Goal: Transaction & Acquisition: Book appointment/travel/reservation

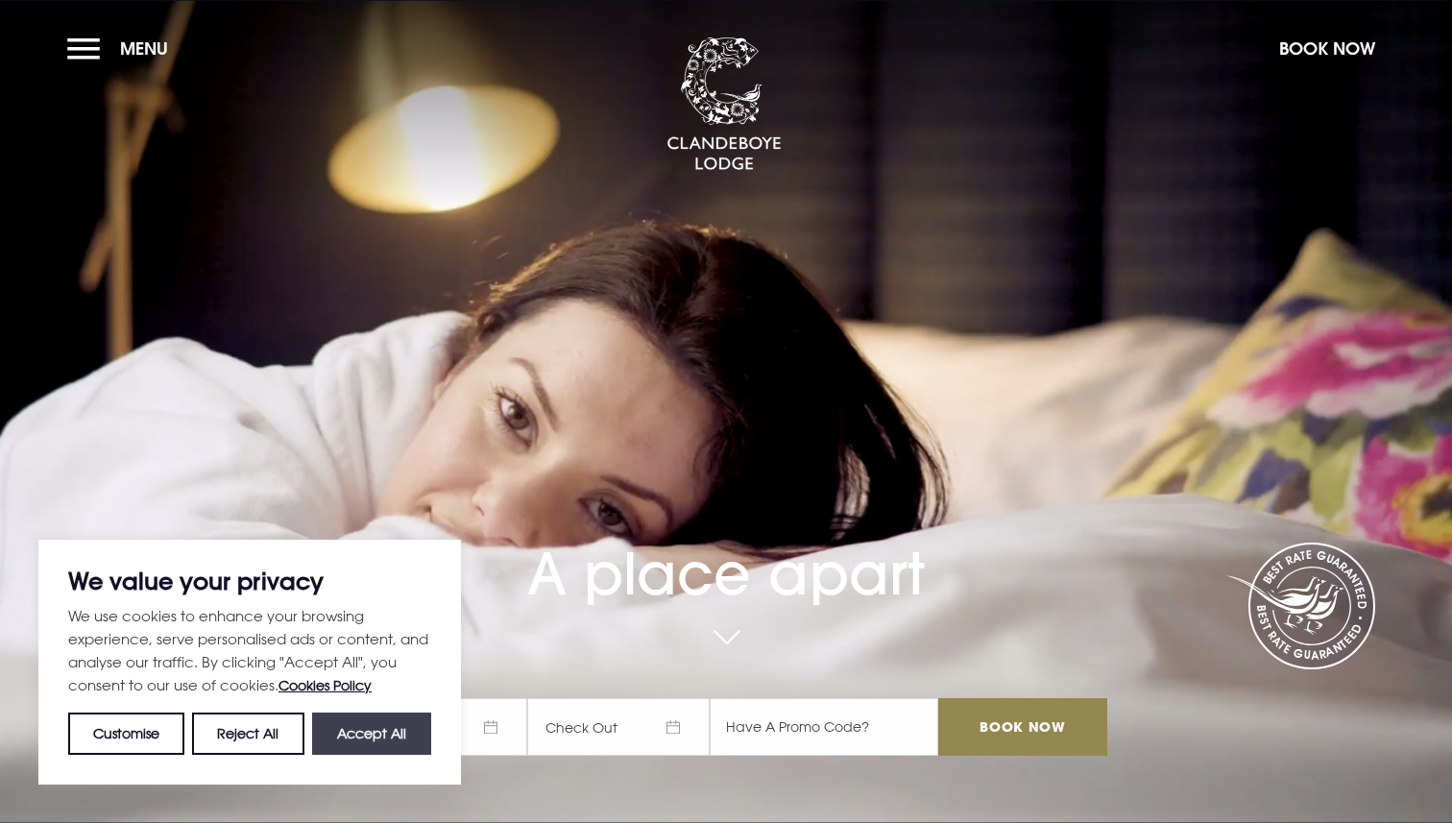
click at [390, 736] on button "Accept All" at bounding box center [371, 733] width 119 height 42
checkbox input "true"
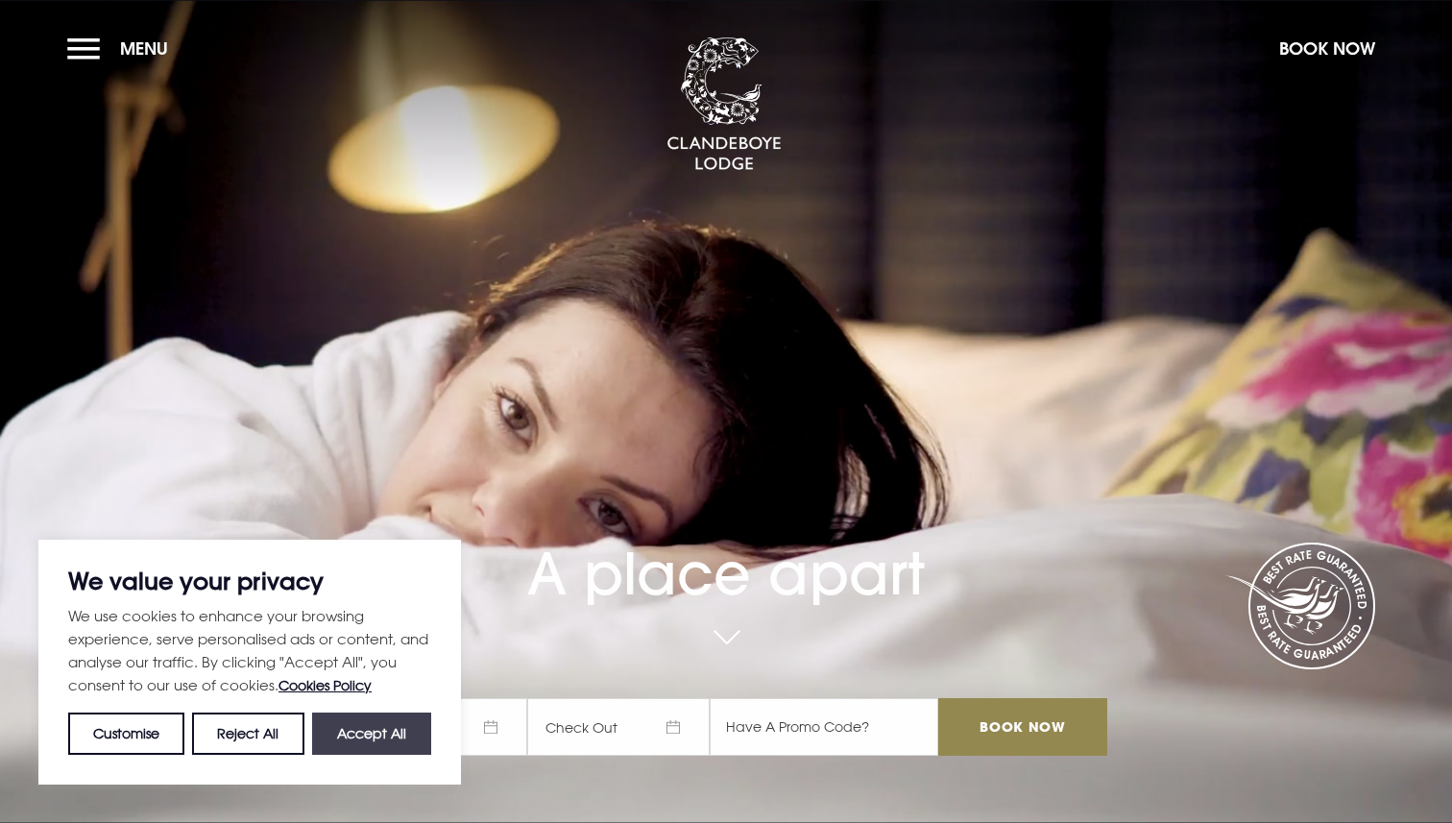
checkbox input "true"
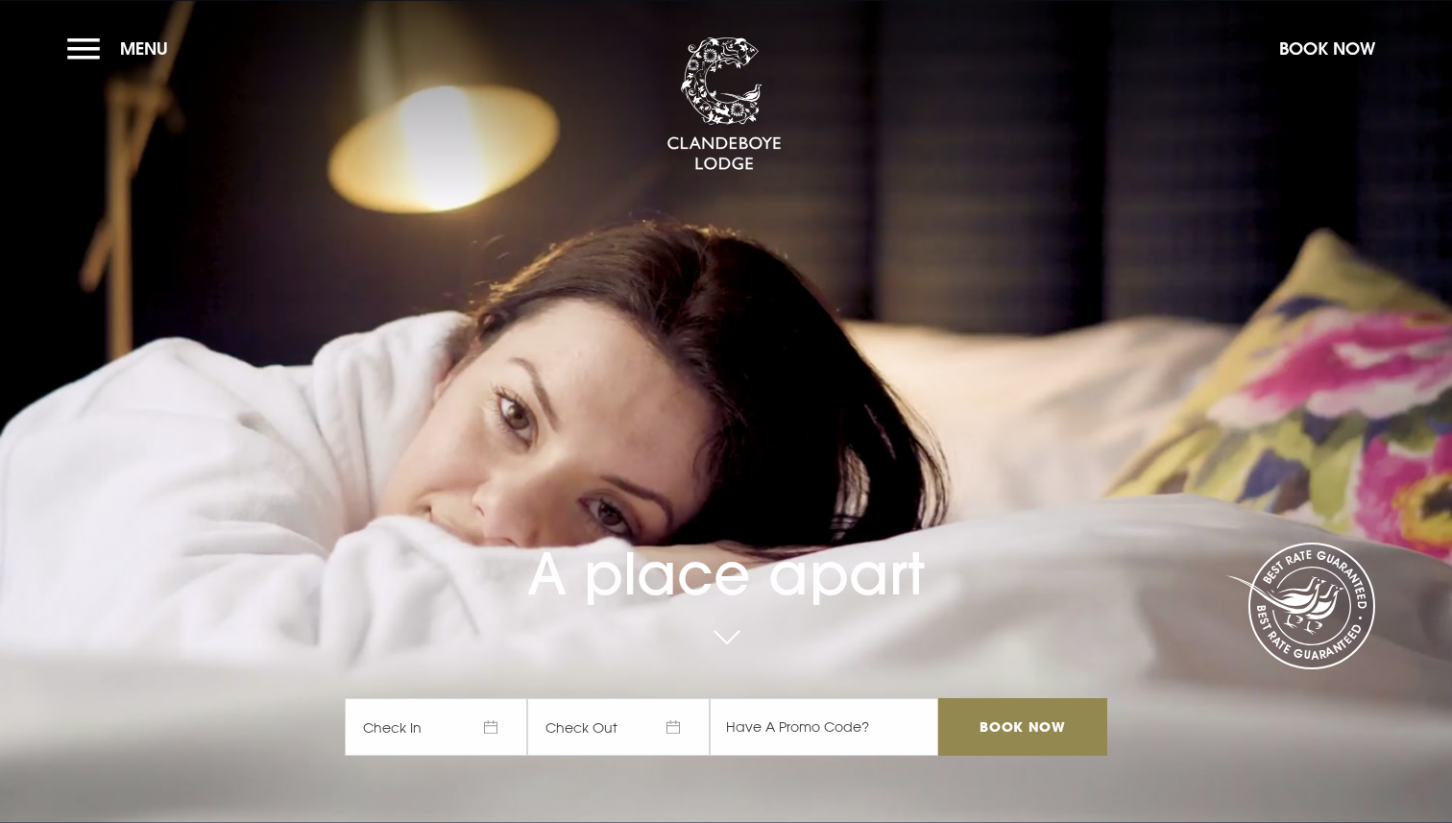
click at [390, 736] on span "Check In" at bounding box center [436, 727] width 182 height 58
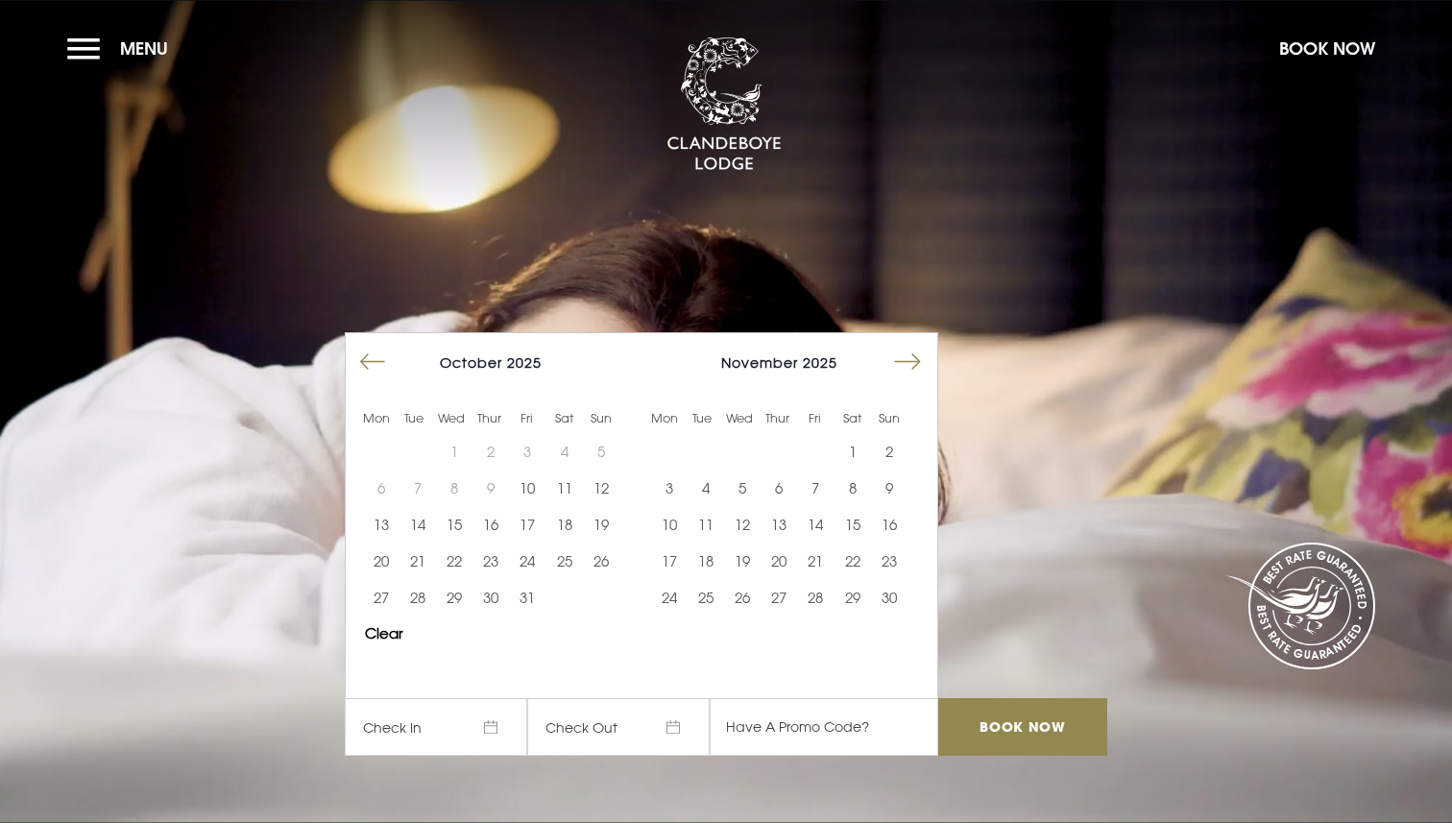
click at [907, 350] on button "Move forward to switch to the next month." at bounding box center [907, 362] width 36 height 36
click at [892, 518] on button "21" at bounding box center [889, 524] width 36 height 36
click at [671, 559] on button "22" at bounding box center [669, 560] width 36 height 36
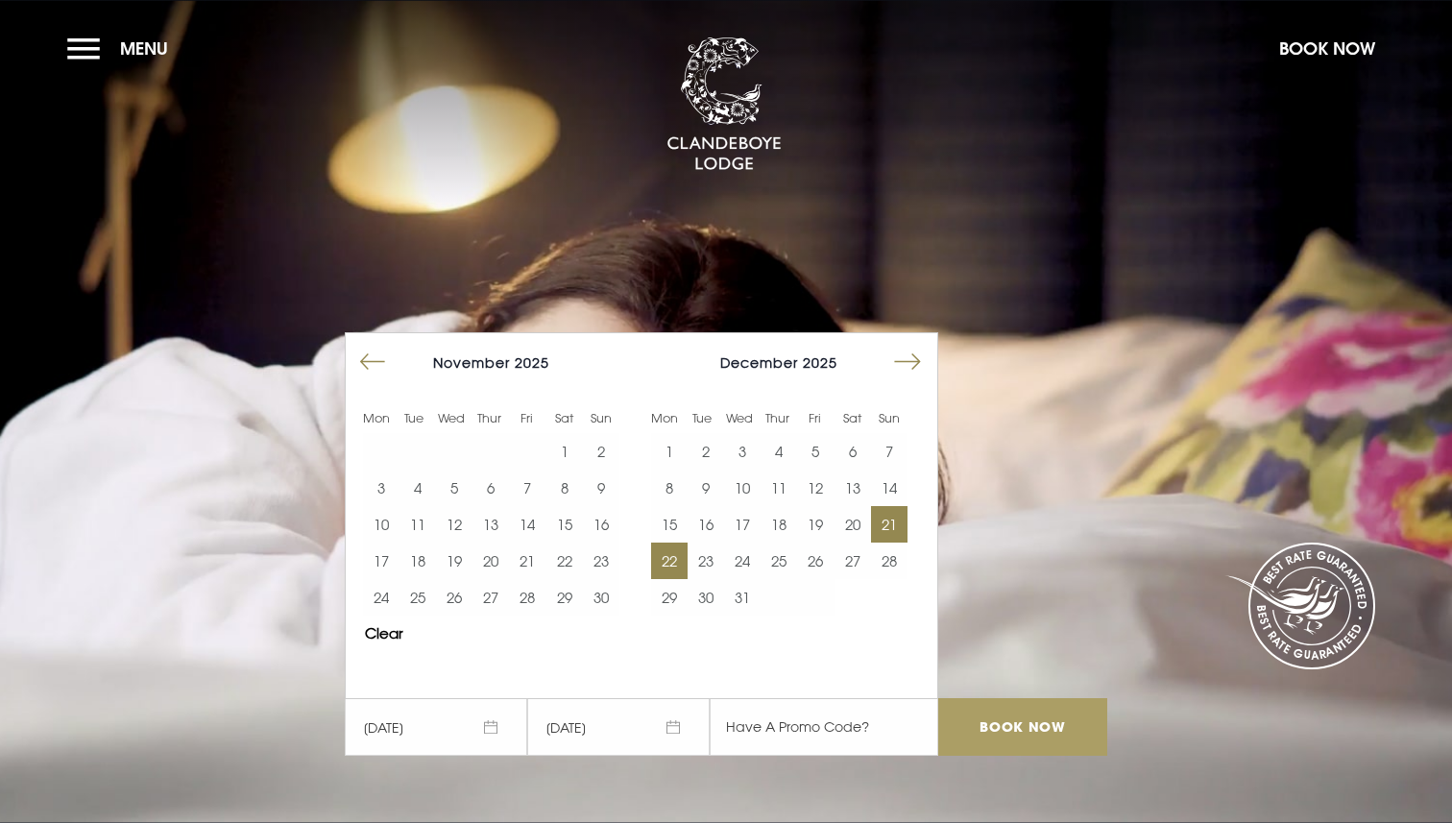
click at [1003, 721] on input "Book Now" at bounding box center [1022, 727] width 169 height 58
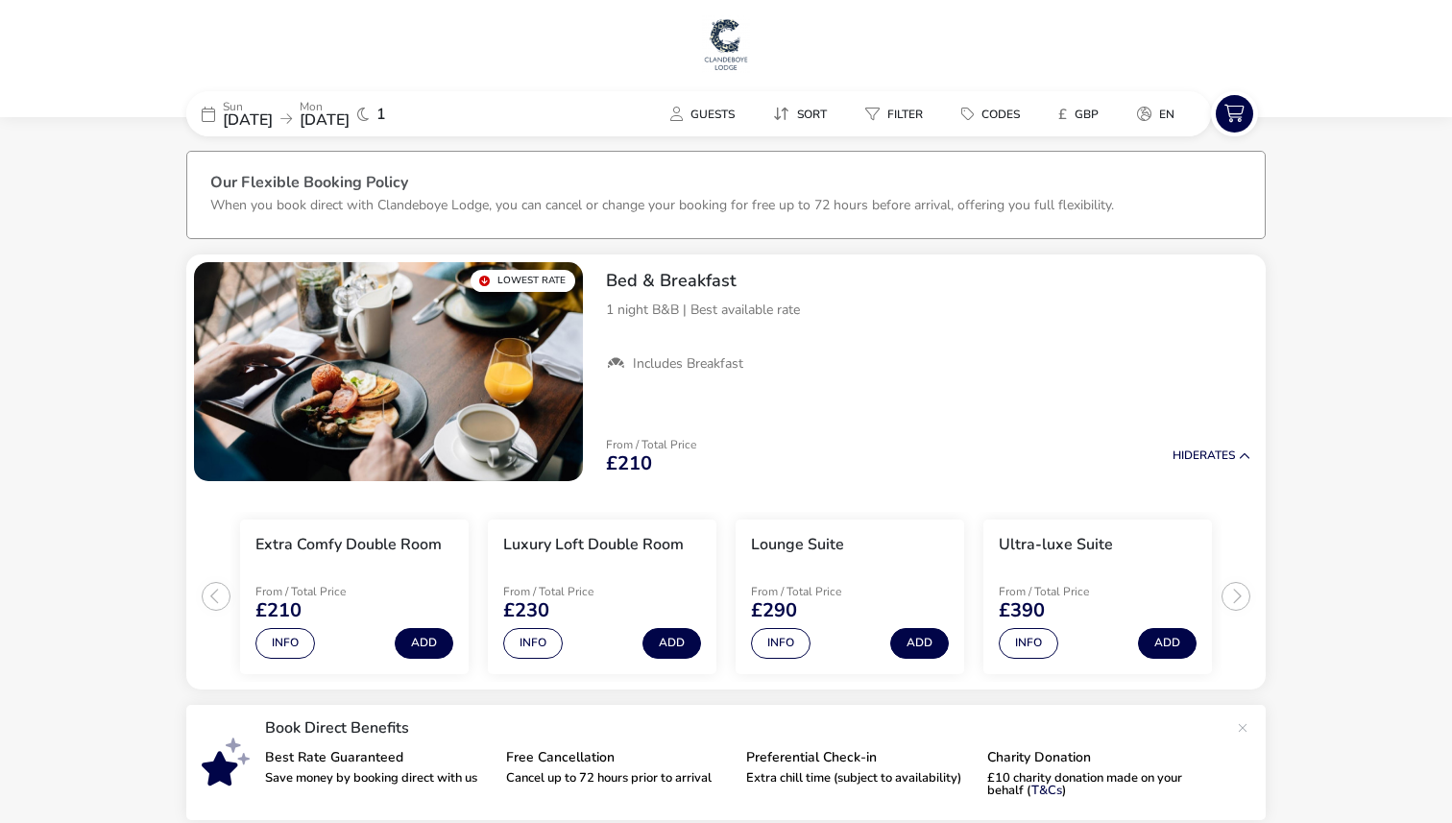
scroll to position [73, 0]
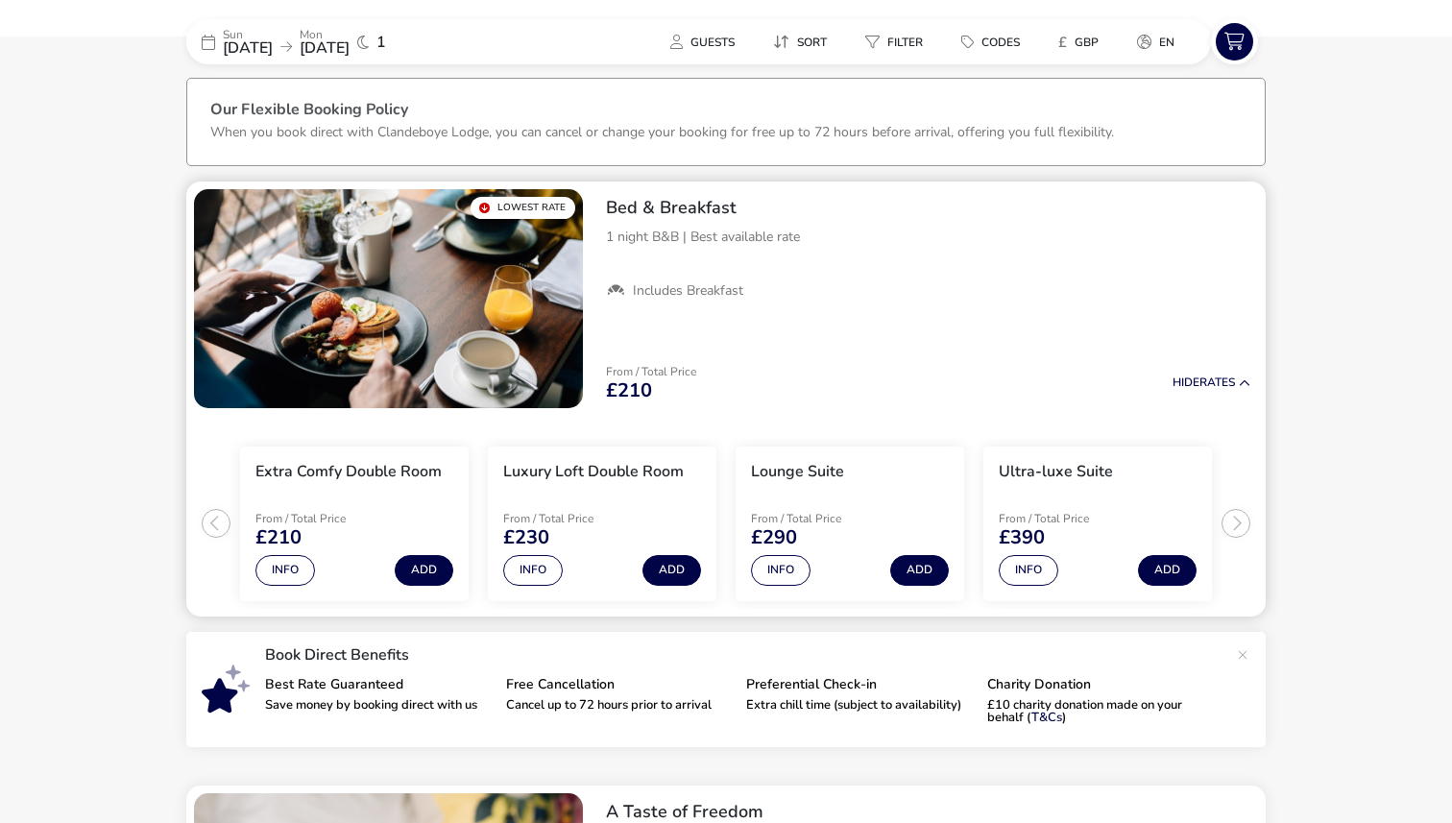
click at [219, 522] on ul "Extra Comfy Double Room From / Total Price £210 Info Add Luxury Loft Double Roo…" at bounding box center [725, 516] width 1079 height 201
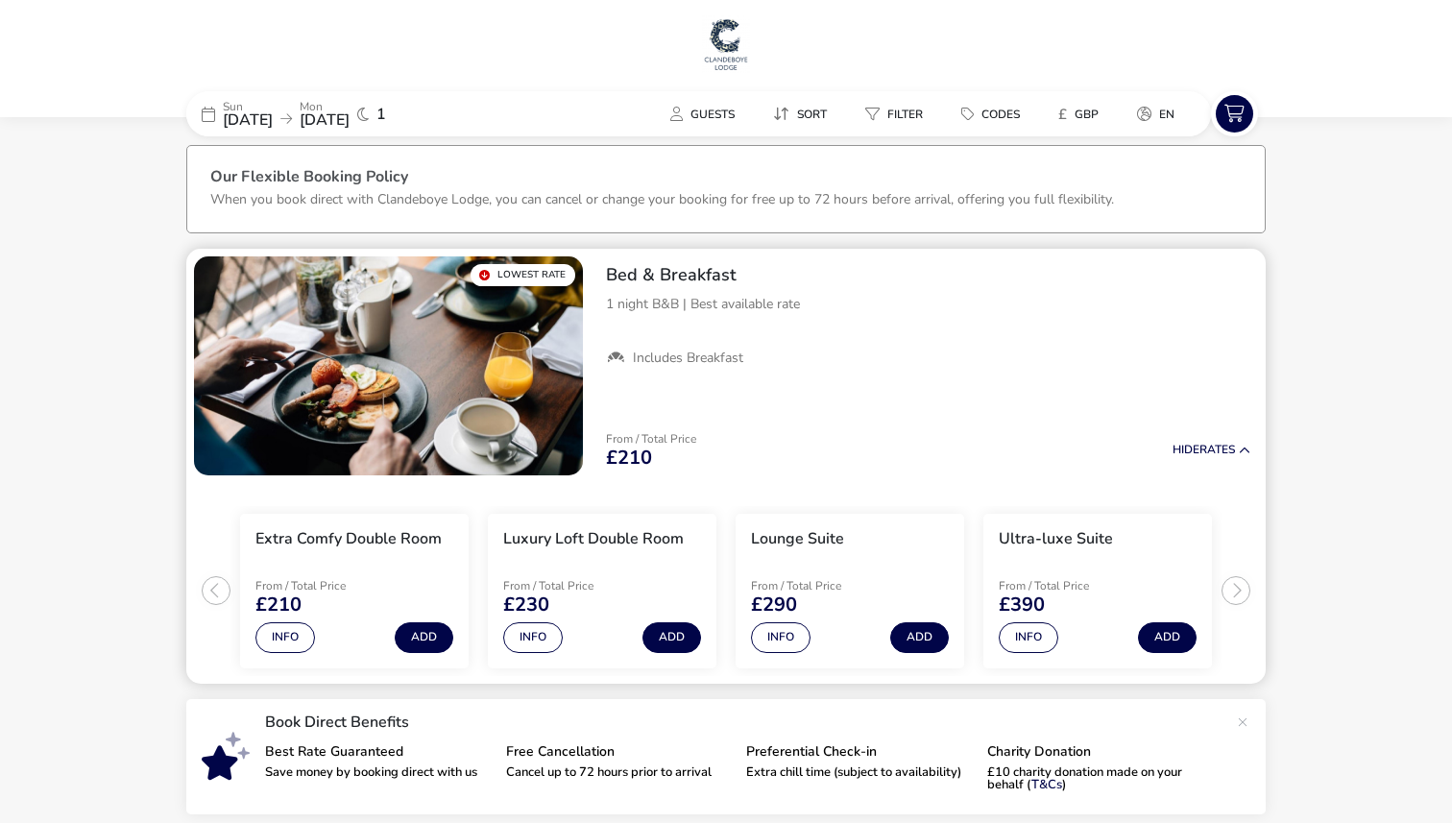
scroll to position [3, 0]
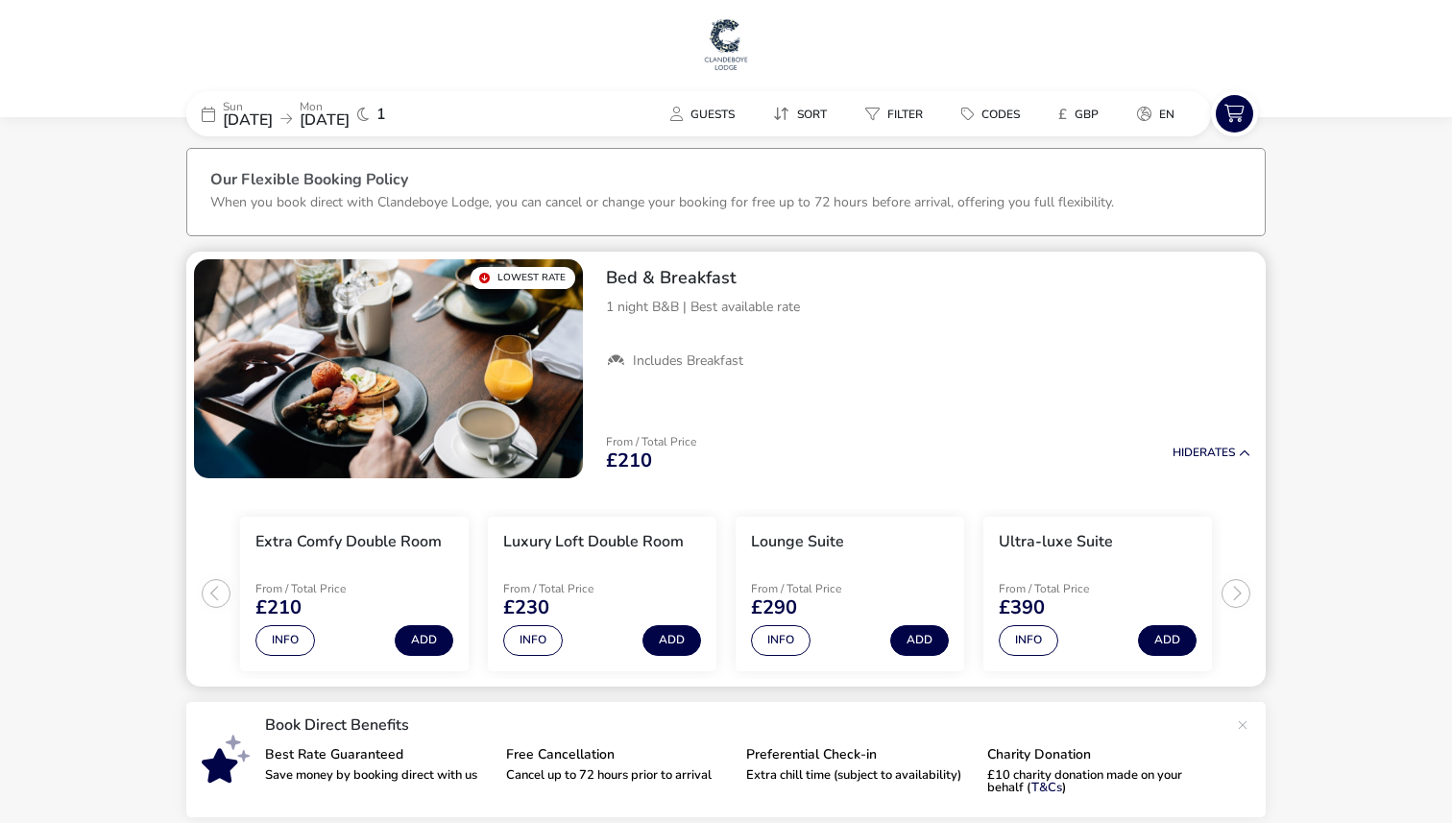
click at [1240, 591] on ul "Extra Comfy Double Room From / Total Price £210 Info Add Luxury Loft Double Roo…" at bounding box center [725, 586] width 1079 height 201
click at [347, 347] on img "1 / 1" at bounding box center [388, 368] width 389 height 219
